Goal: Book appointment/travel/reservation

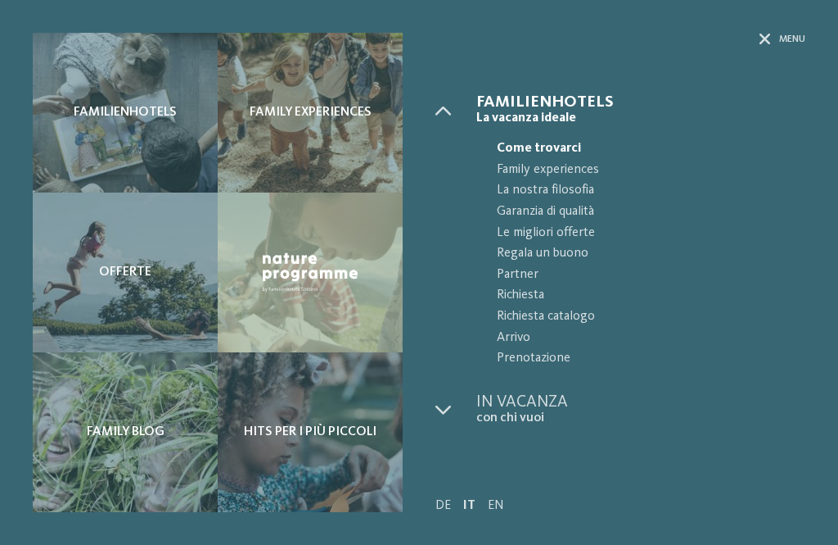
click at [581, 173] on span "Family experiences" at bounding box center [651, 170] width 309 height 21
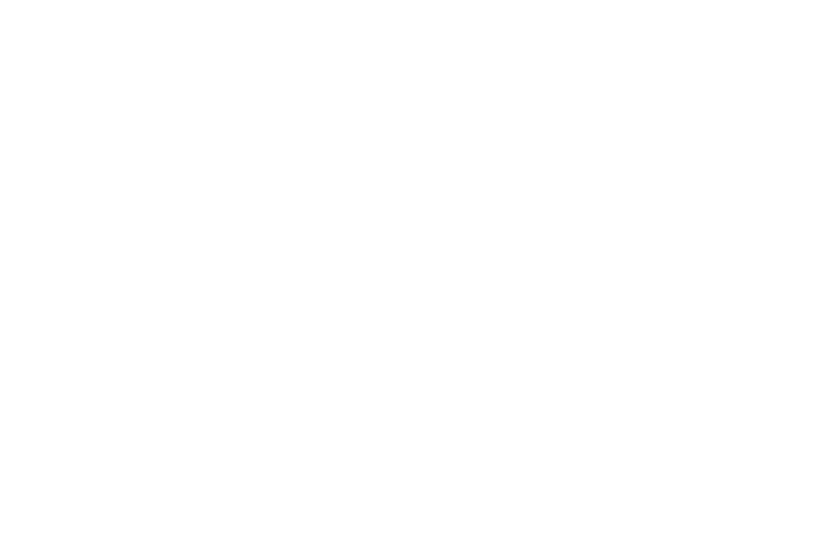
scroll to position [949, 0]
click at [784, 28] on div at bounding box center [781, 36] width 16 height 41
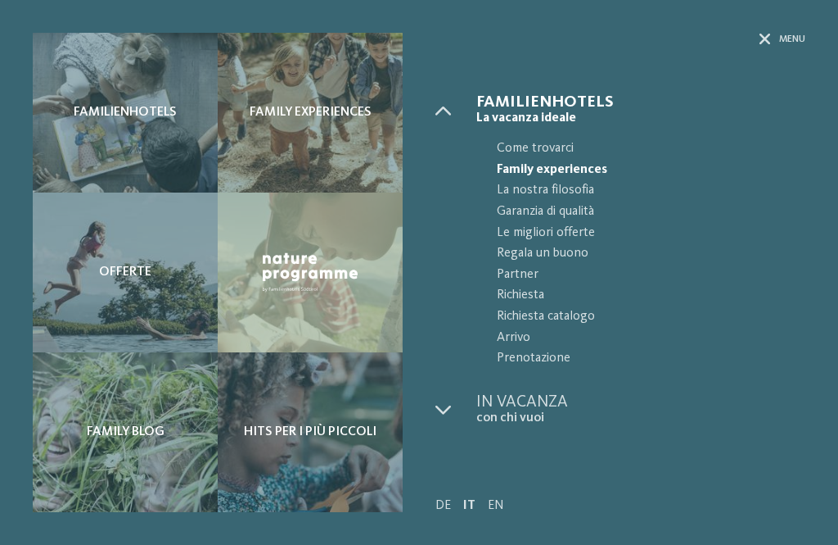
click at [772, 39] on div "Menu" at bounding box center [783, 40] width 46 height 14
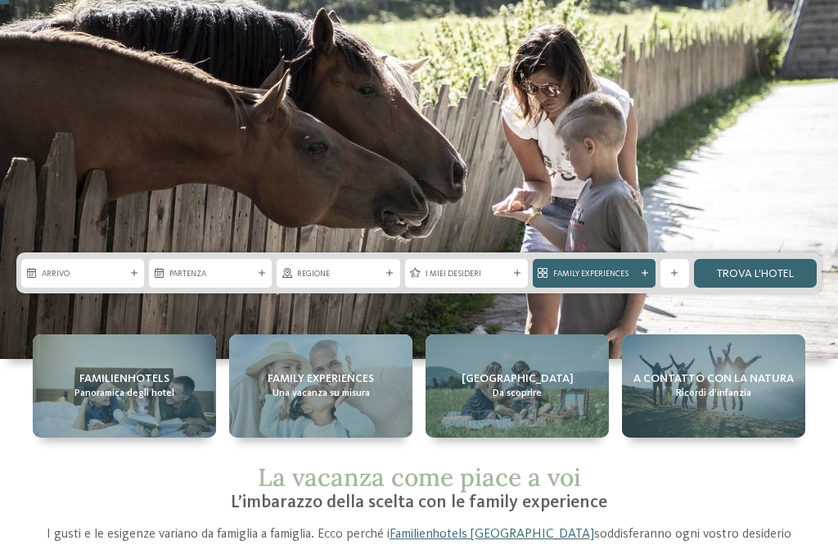
scroll to position [0, 0]
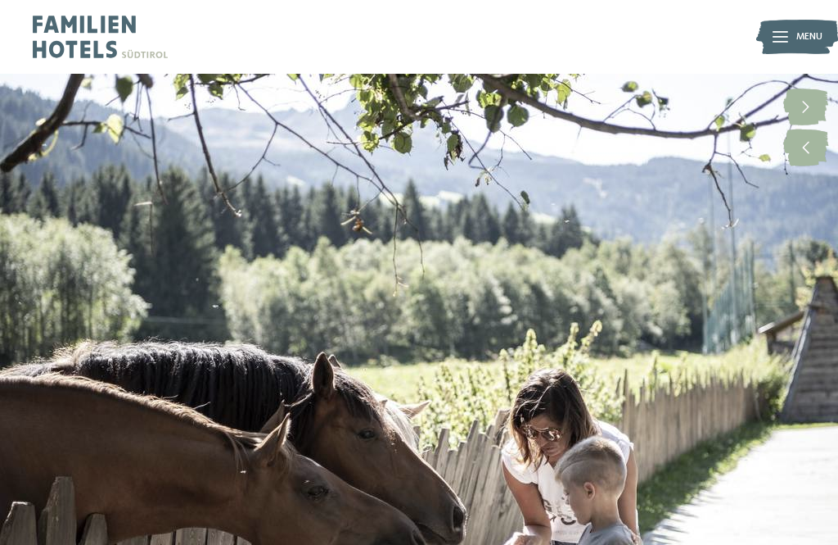
click at [793, 47] on img at bounding box center [798, 36] width 82 height 41
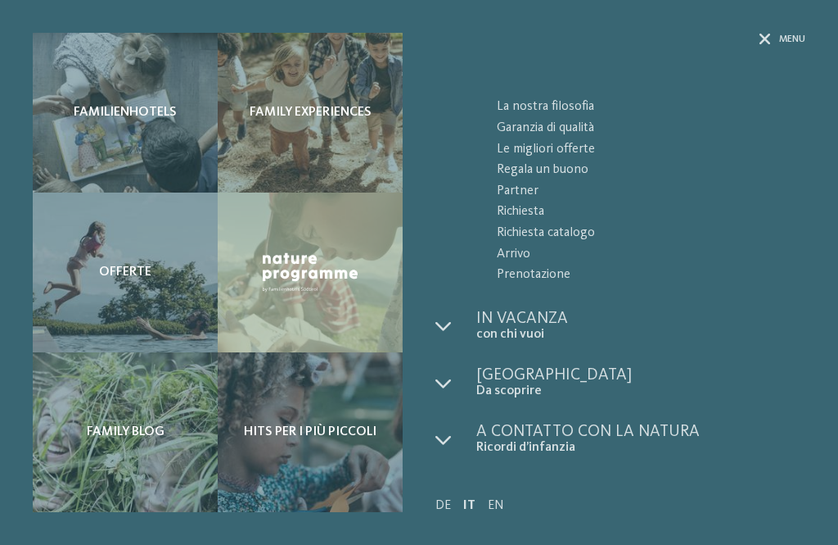
scroll to position [83, 0]
click at [548, 278] on span "Prenotazione" at bounding box center [651, 275] width 309 height 21
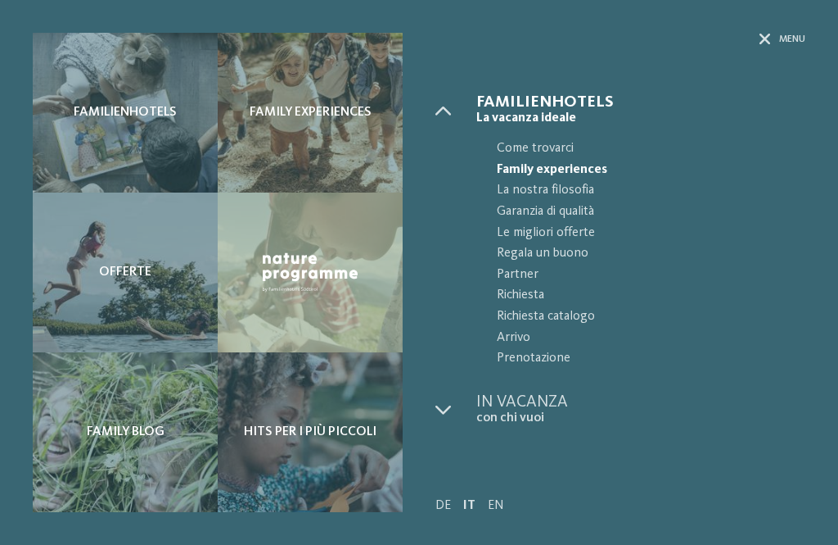
scroll to position [0, 0]
click at [774, 39] on div "Menu" at bounding box center [783, 40] width 46 height 14
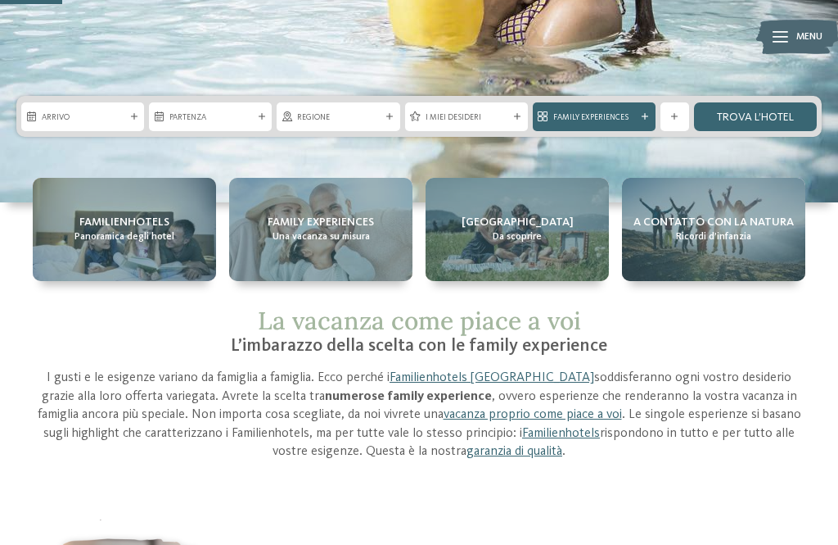
scroll to position [522, 0]
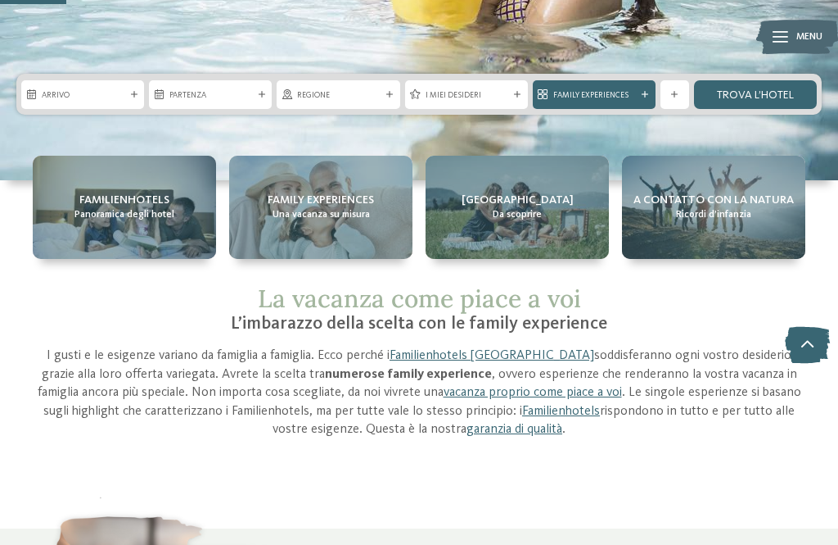
click at [79, 202] on span "Familienhotels" at bounding box center [124, 200] width 90 height 16
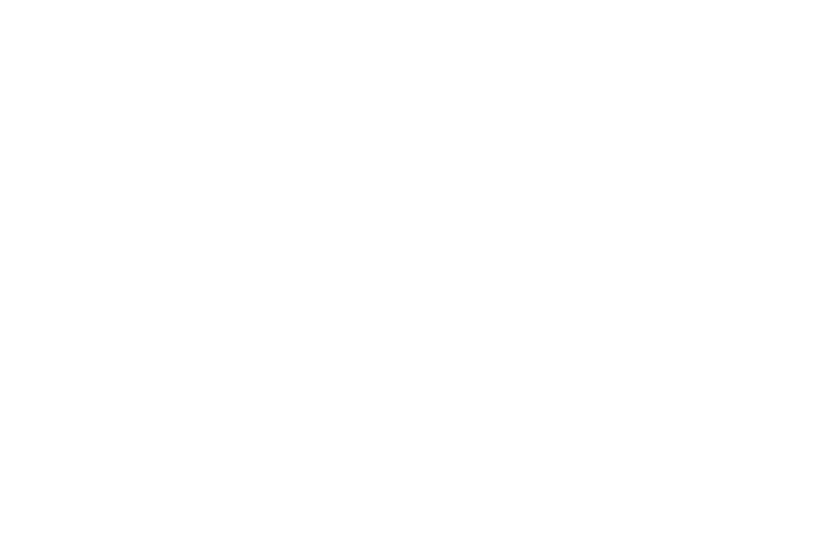
scroll to position [954, 0]
click at [733, 103] on icon at bounding box center [733, 117] width 35 height 29
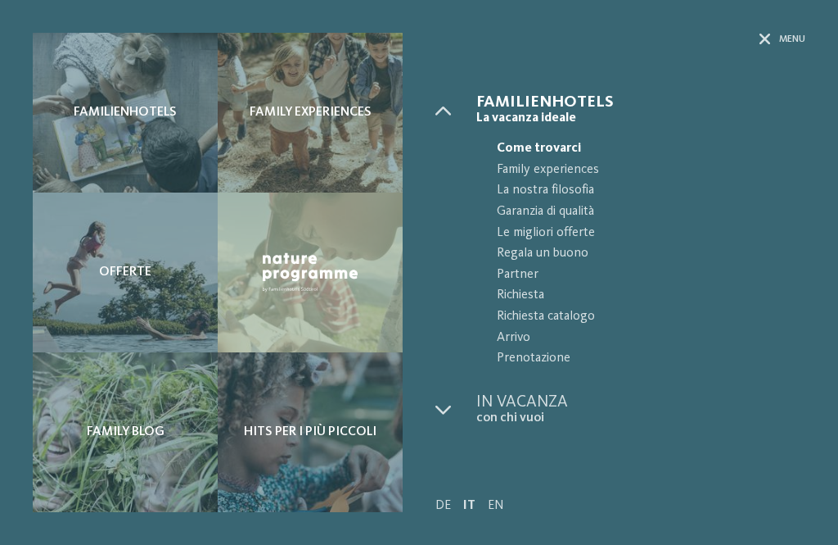
click at [608, 362] on span "Prenotazione" at bounding box center [651, 358] width 309 height 21
